Goal: Communication & Community: Answer question/provide support

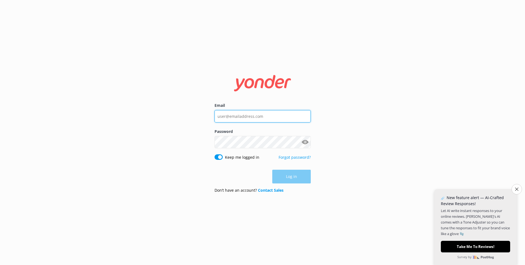
type input "chris@speedboatadventures.com"
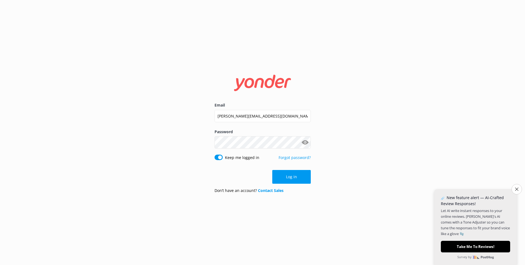
click at [294, 175] on div "Log in" at bounding box center [262, 177] width 96 height 14
click at [294, 175] on button "Log in" at bounding box center [291, 177] width 38 height 14
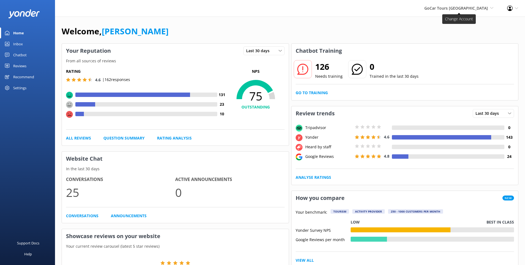
click at [487, 10] on span "GoCar Tours [GEOGRAPHIC_DATA]" at bounding box center [455, 7] width 63 height 5
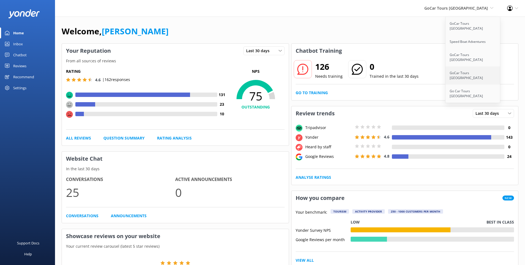
click at [473, 67] on link "GoCar Tours [GEOGRAPHIC_DATA]" at bounding box center [472, 76] width 55 height 18
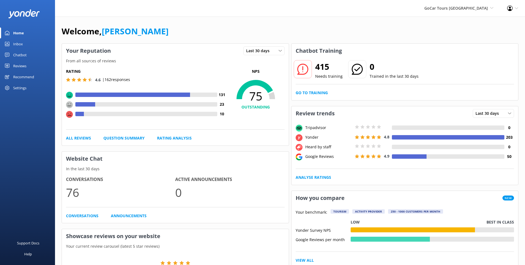
click at [19, 54] on div "Chatbot" at bounding box center [19, 54] width 13 height 11
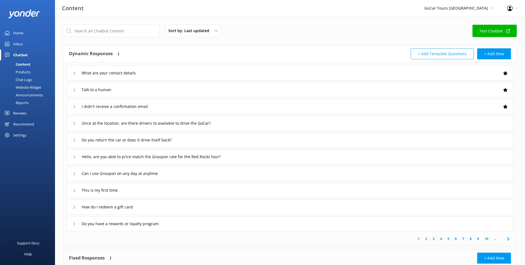
click at [28, 79] on div "Chat Logs" at bounding box center [17, 80] width 29 height 8
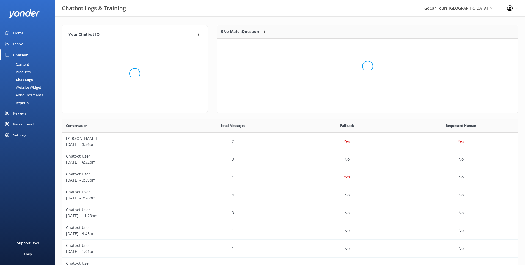
scroll to position [193, 456]
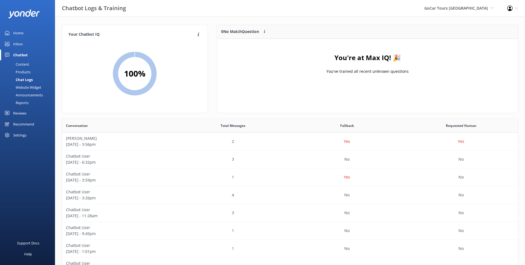
click at [20, 44] on div "Inbox" at bounding box center [18, 43] width 10 height 11
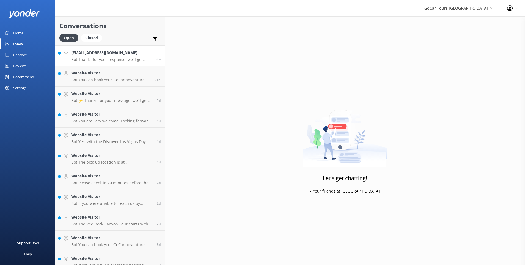
click at [124, 54] on h4 "lfisherpower@gmail.com" at bounding box center [111, 53] width 80 height 6
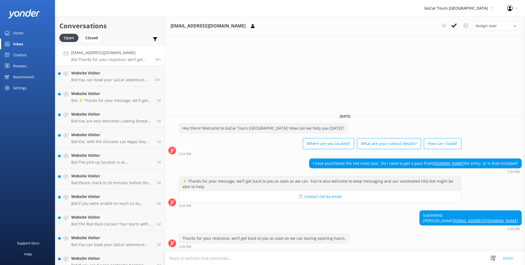
click at [283, 255] on textarea at bounding box center [345, 258] width 360 height 13
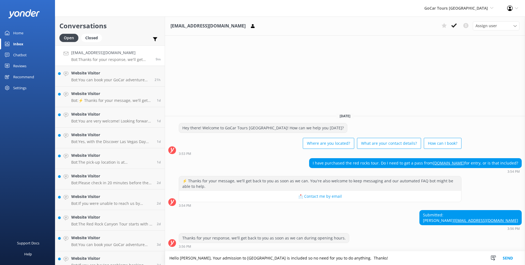
type textarea "Hello Leanne, Your admission to Red Rock Canyon Scenic Drive is included so no …"
click at [509, 257] on button "Send" at bounding box center [507, 258] width 21 height 14
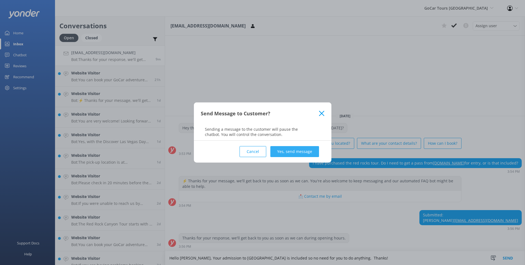
click at [307, 149] on button "Yes, send message" at bounding box center [294, 151] width 49 height 11
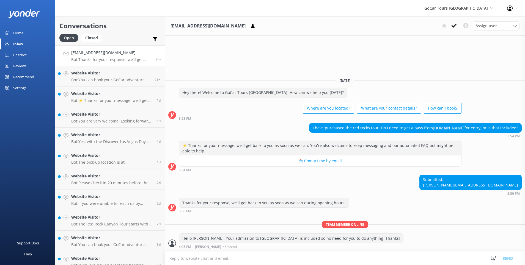
click at [23, 32] on div "Home" at bounding box center [18, 32] width 10 height 11
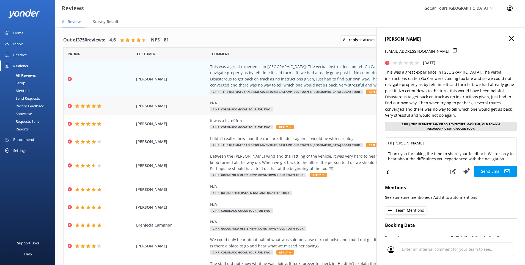
scroll to position [1, 0]
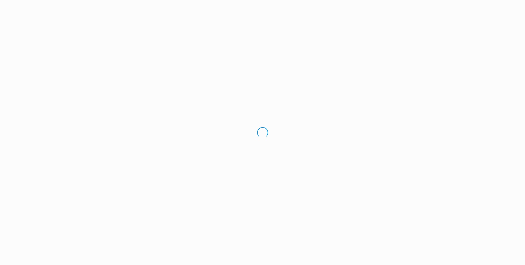
click at [512, 37] on div "Loading.." at bounding box center [262, 132] width 525 height 265
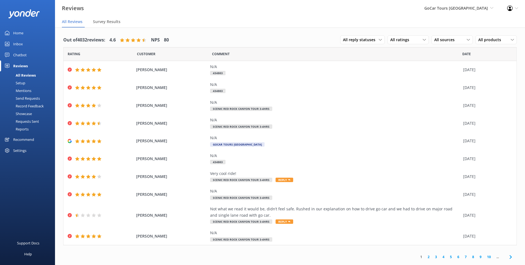
click at [23, 32] on div "Home" at bounding box center [18, 32] width 10 height 11
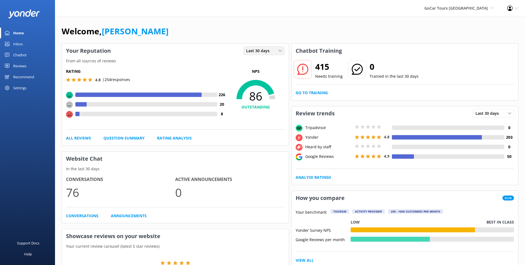
click at [280, 51] on icon at bounding box center [279, 50] width 3 height 3
click at [269, 66] on link "Last 7 days" at bounding box center [268, 62] width 49 height 11
click at [276, 50] on div "Last 7 days" at bounding box center [264, 51] width 38 height 6
click at [266, 71] on link "Last 30 days" at bounding box center [268, 73] width 49 height 11
click at [474, 6] on span "GoCar Tours [GEOGRAPHIC_DATA]" at bounding box center [455, 7] width 63 height 5
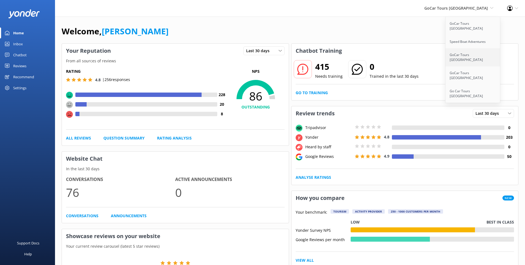
click at [465, 50] on link "GoCar Tours [GEOGRAPHIC_DATA]" at bounding box center [472, 57] width 55 height 18
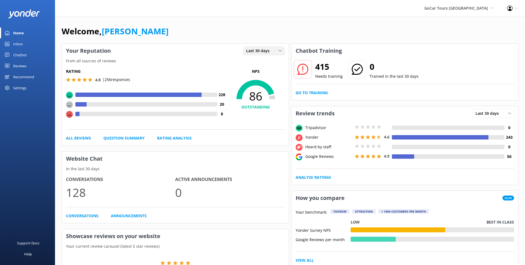
click at [273, 50] on div "Last 30 days" at bounding box center [264, 51] width 38 height 6
click at [270, 60] on link "Last 7 days" at bounding box center [268, 62] width 49 height 11
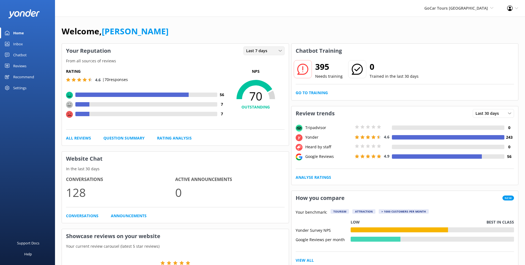
click at [272, 51] on div "Last 7 days" at bounding box center [264, 51] width 38 height 6
click at [268, 73] on link "Last 30 days" at bounding box center [268, 73] width 49 height 11
